Goal: Task Accomplishment & Management: Manage account settings

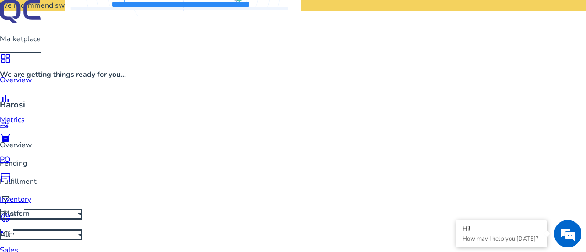
scroll to position [0, 18]
click at [11, 133] on span "orders" at bounding box center [5, 138] width 11 height 11
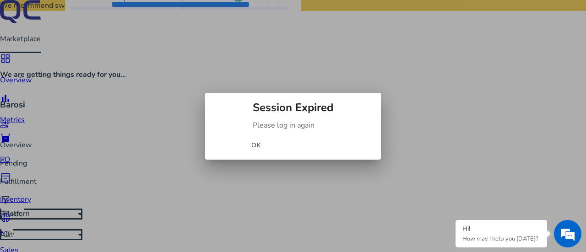
click at [262, 142] on span "OK" at bounding box center [256, 146] width 11 height 10
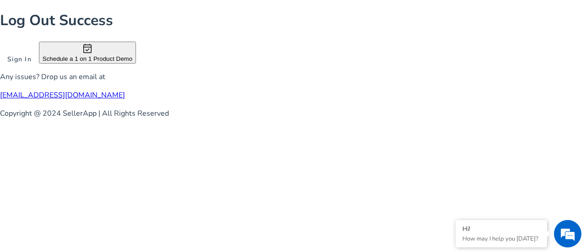
click at [32, 64] on span "Sign In" at bounding box center [19, 59] width 24 height 10
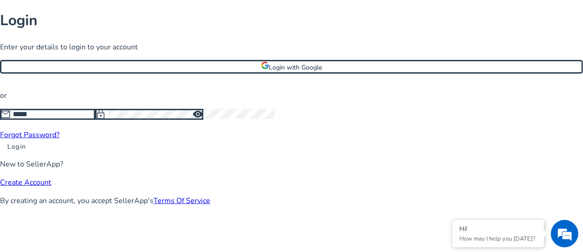
type input "**********"
click at [33, 158] on span at bounding box center [16, 147] width 33 height 22
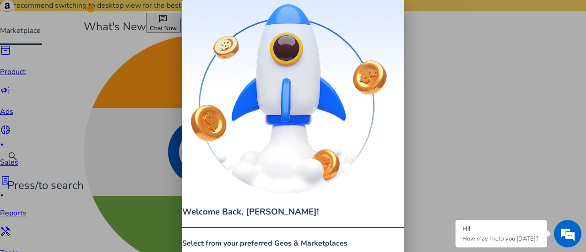
drag, startPoint x: 363, startPoint y: 217, endPoint x: 365, endPoint y: 234, distance: 17.0
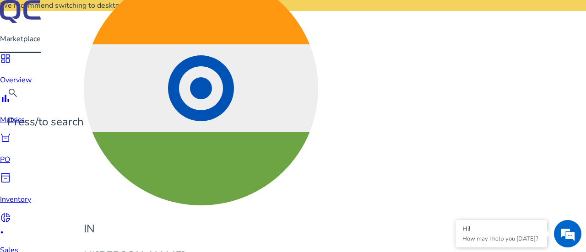
scroll to position [64, 0]
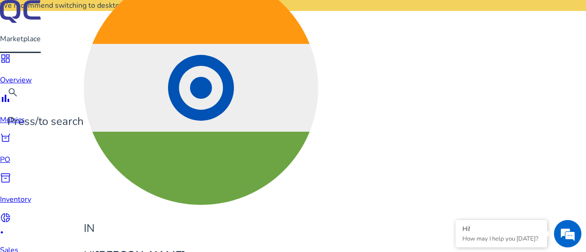
click at [16, 245] on p "Sales" at bounding box center [18, 250] width 37 height 11
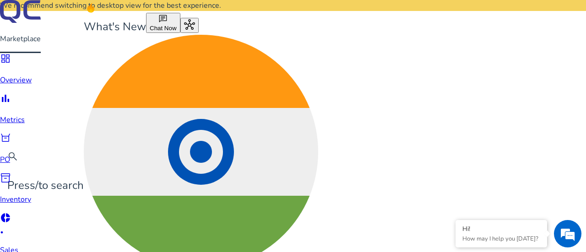
click at [11, 64] on span "dashboard" at bounding box center [5, 58] width 11 height 11
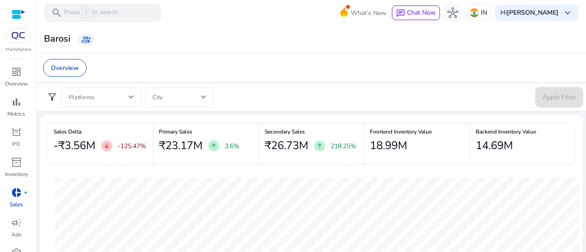
scroll to position [603, 0]
